Goal: Check status: Check status

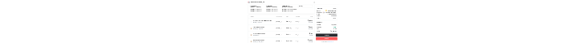
scroll to position [322, 0]
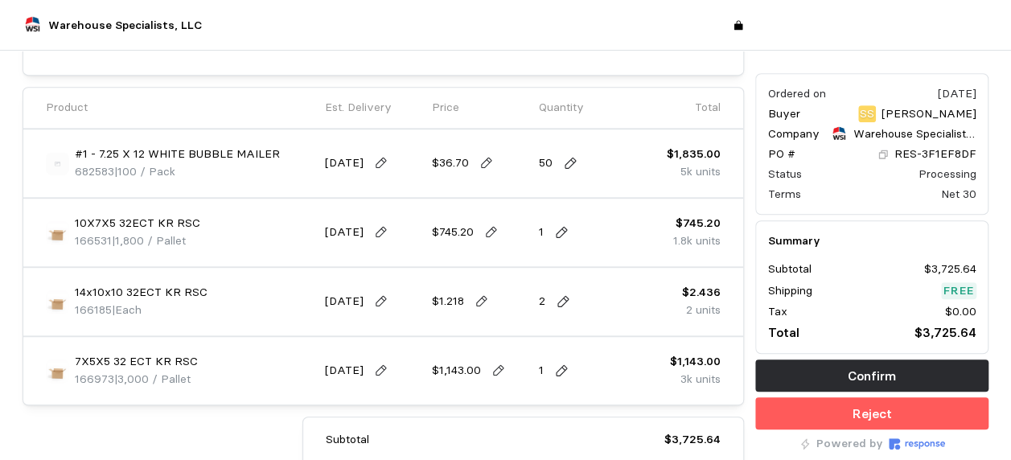
click at [569, 151] on div "50" at bounding box center [587, 163] width 96 height 45
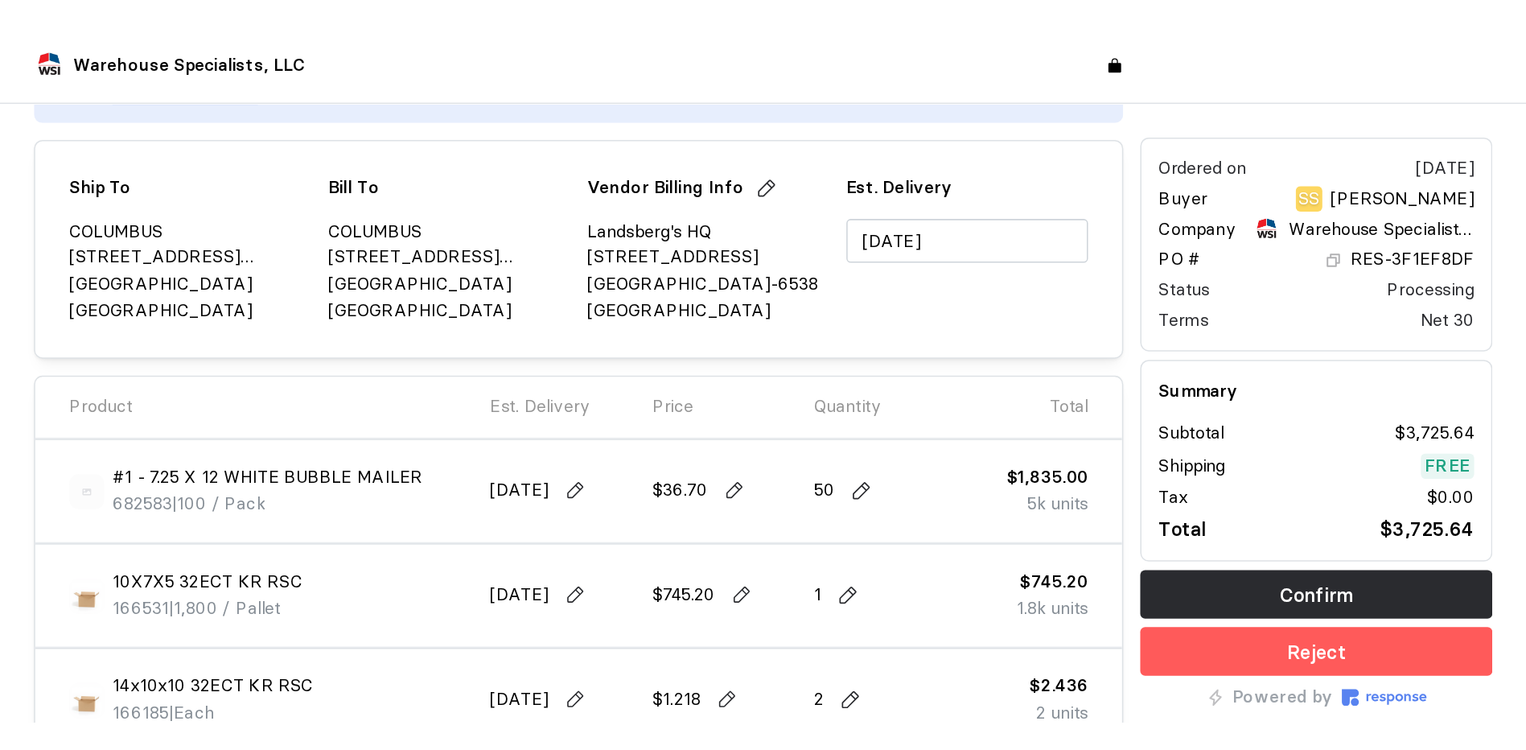
scroll to position [178, 0]
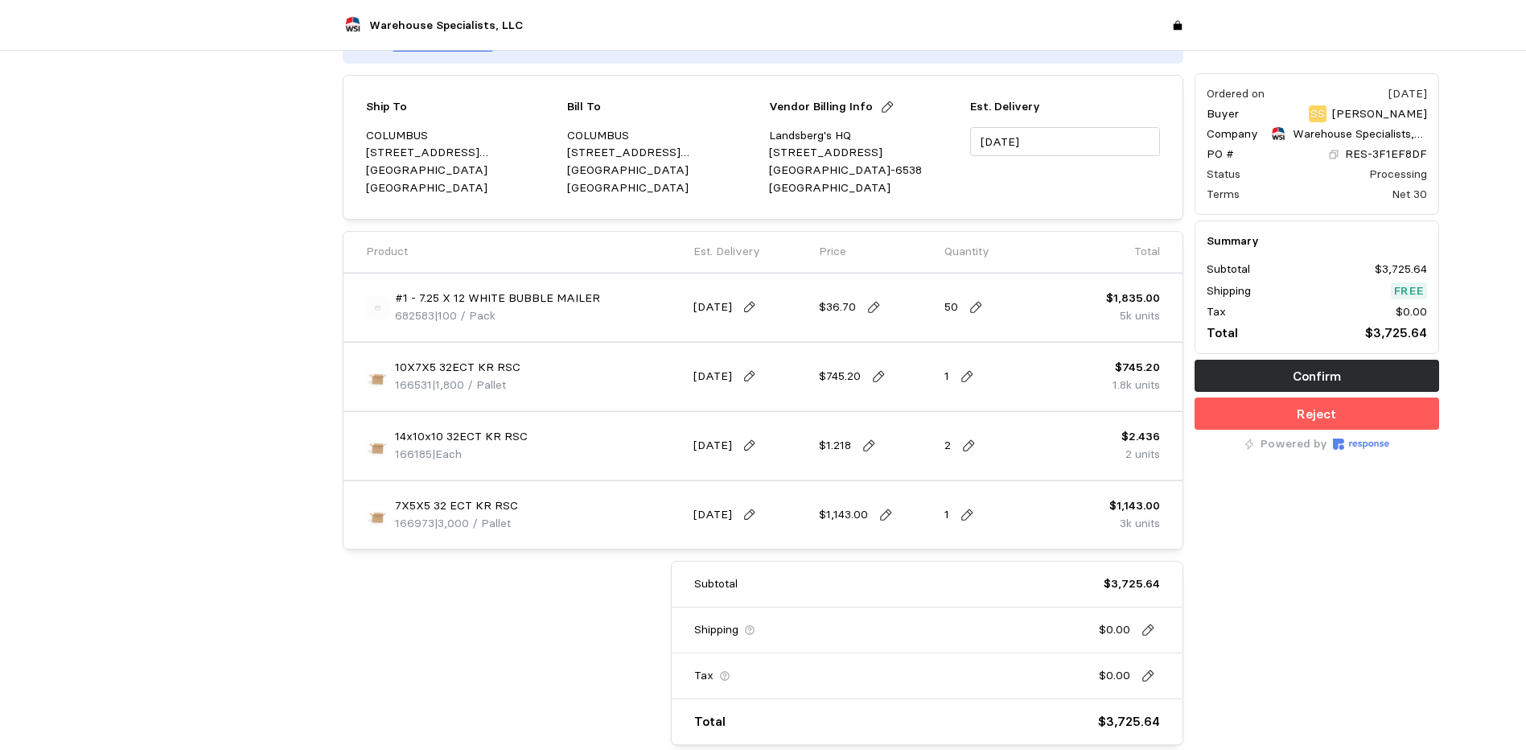
click at [1022, 459] on div "Ordered on [DATE] Buyer SS [PERSON_NAME] Company Warehouse Specialists, LLC PO …" at bounding box center [1317, 320] width 256 height 861
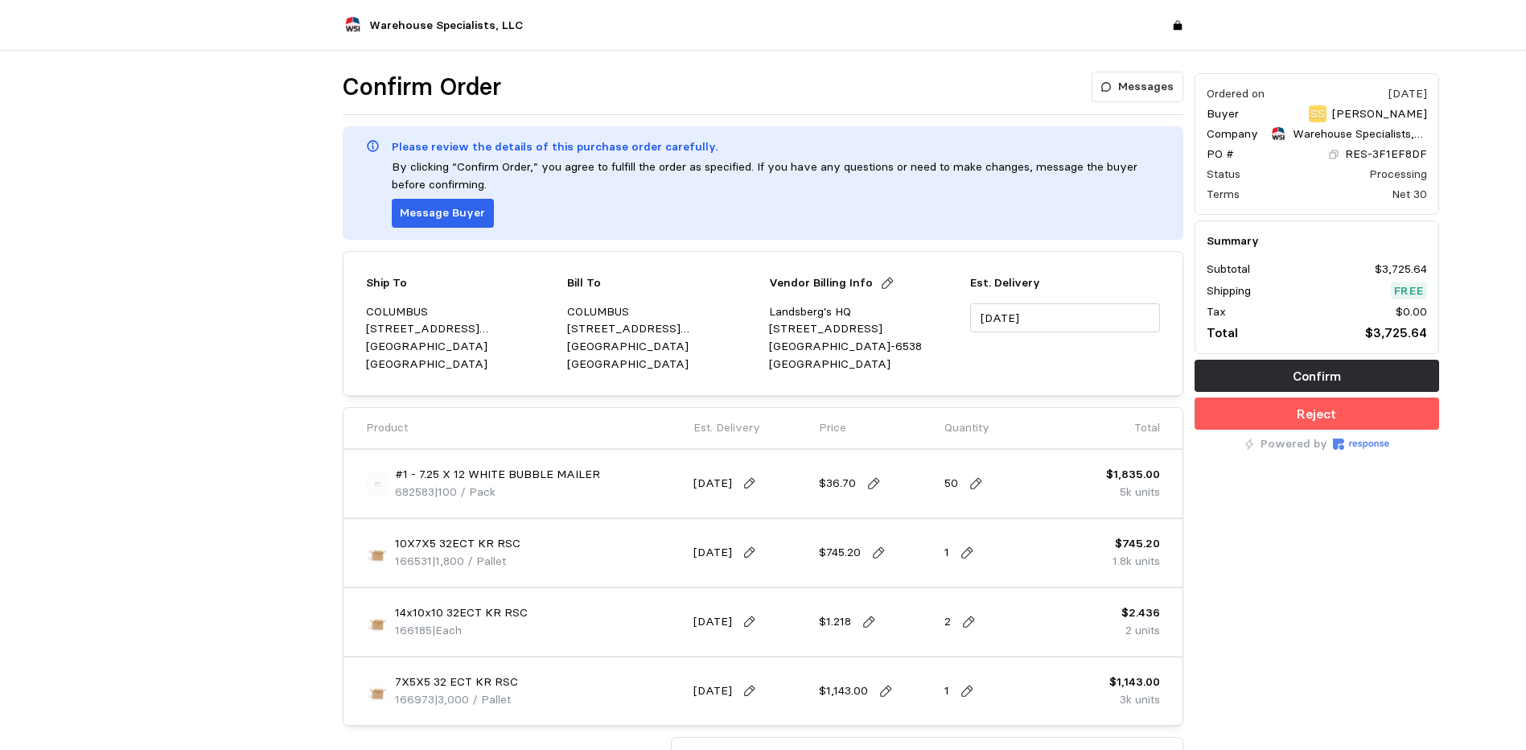
scroll to position [0, 0]
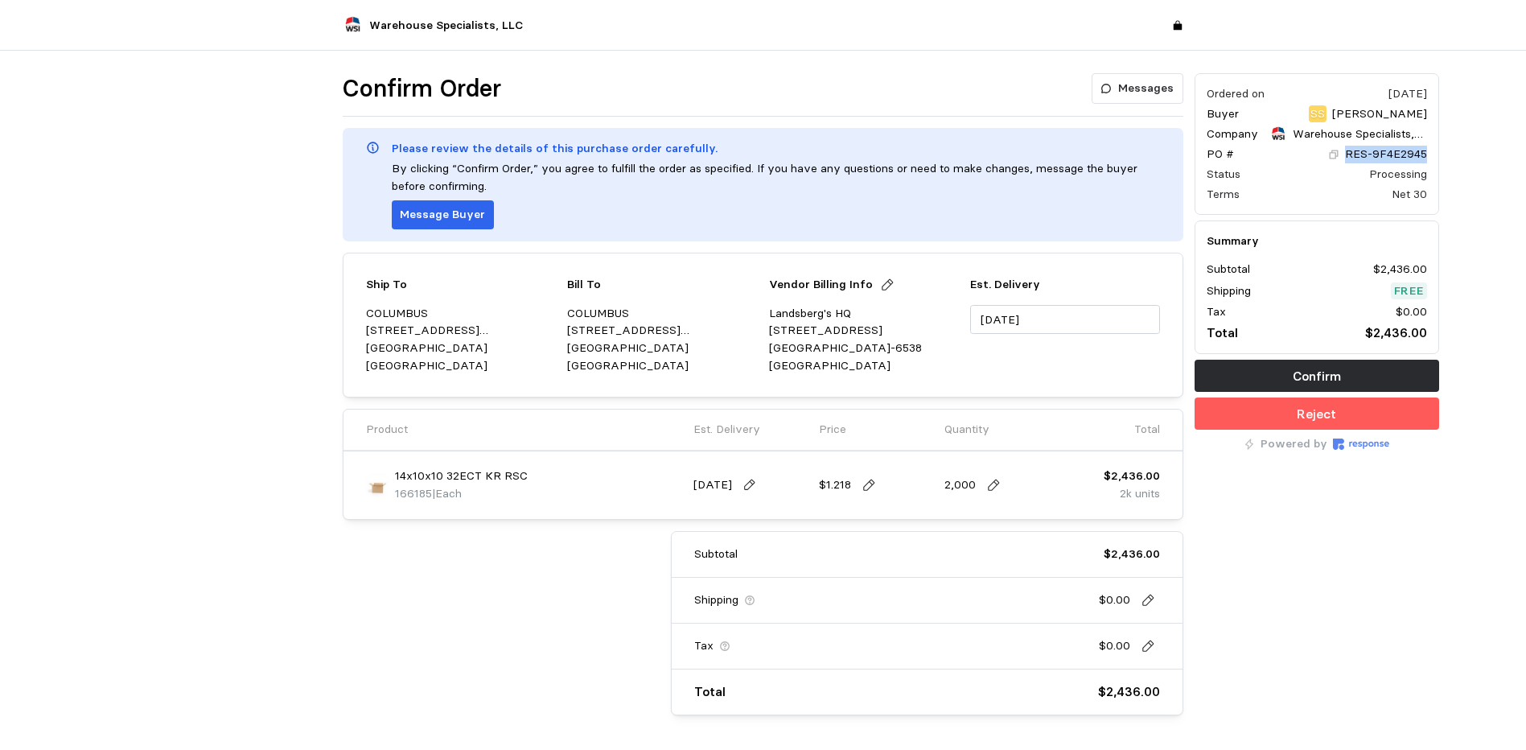
drag, startPoint x: 1426, startPoint y: 153, endPoint x: 1344, endPoint y: 159, distance: 82.3
click at [1344, 159] on div "RES-9F4E2945" at bounding box center [1377, 155] width 99 height 18
copy p "RES-9F4E2945"
click at [994, 485] on icon at bounding box center [993, 485] width 14 height 14
drag, startPoint x: 994, startPoint y: 485, endPoint x: 888, endPoint y: 485, distance: 106.2
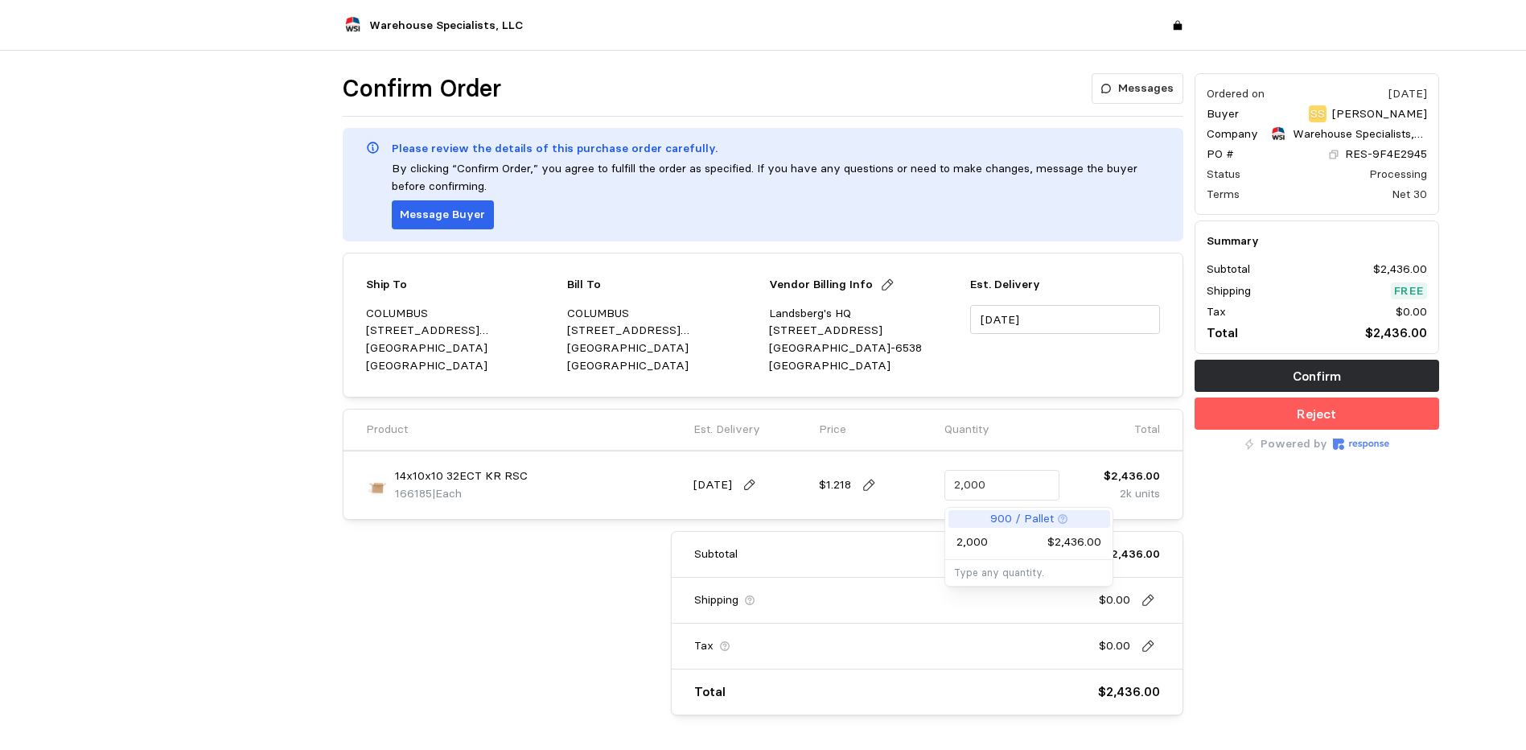
click at [888, 485] on div "14x10x10 32ECT KR RSC 166185 | Each [DATE] $1.218 2,000 $2,436.00 2k units" at bounding box center [762, 485] width 805 height 56
type input "1,200"
click at [1280, 589] on div "Ordered on [DATE] Buyer SS [PERSON_NAME] Company Warehouse Specialists, LLC PO …" at bounding box center [1317, 394] width 256 height 653
